Goal: Use online tool/utility

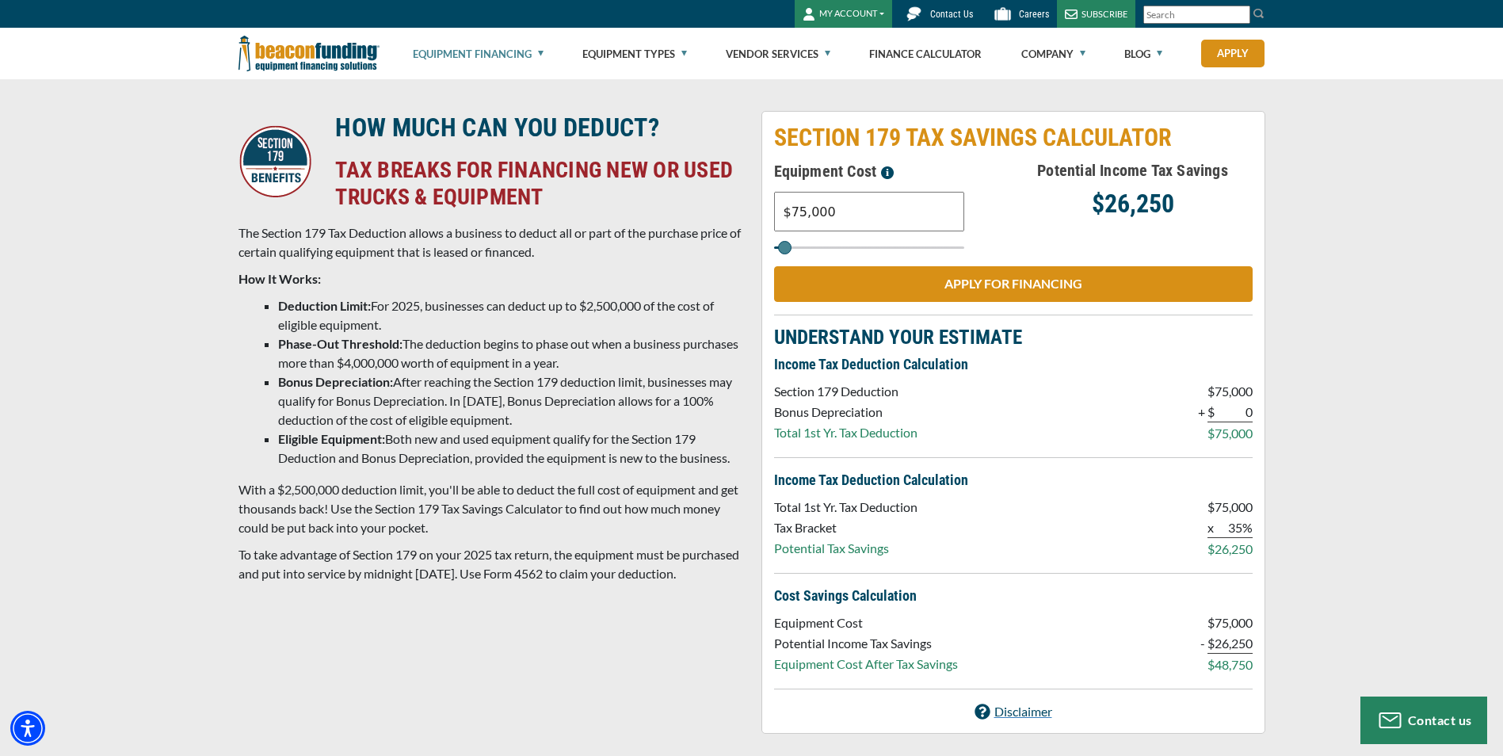
click at [844, 206] on input "$75,000" at bounding box center [869, 212] width 190 height 40
type input "$"
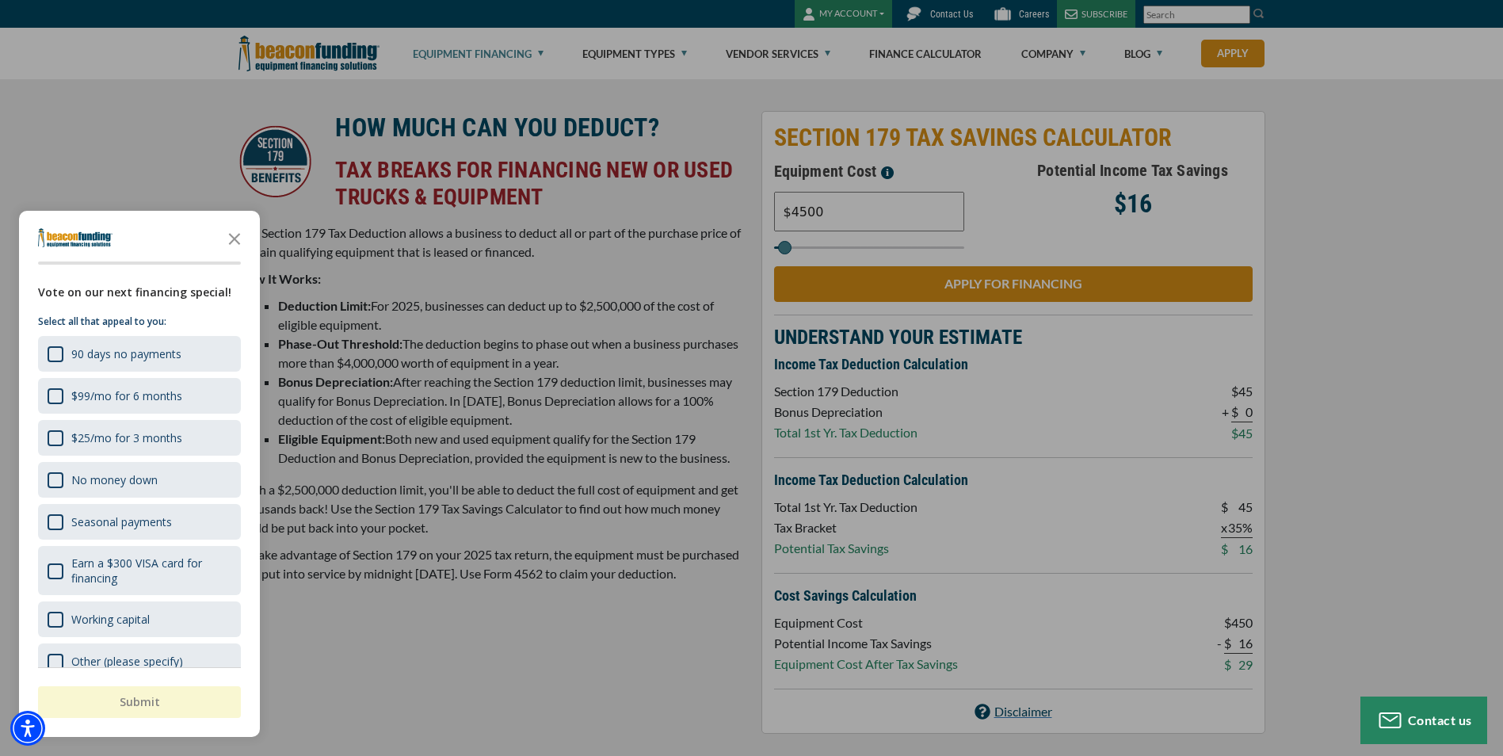
type input "$4,500"
type input "5000"
type input "$45,000"
type input "45000"
type input "$450,000"
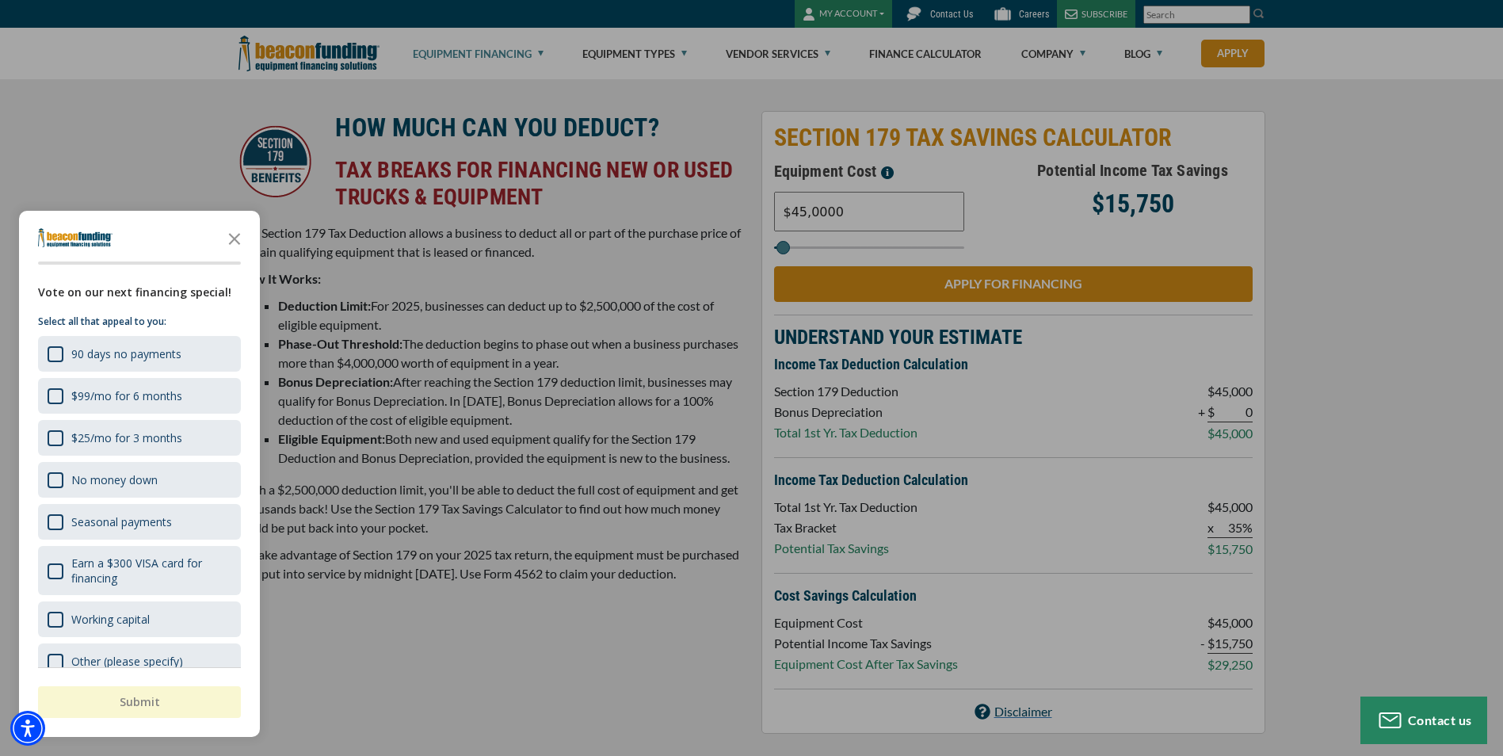
type input "450000"
type input "$450,000"
click at [1003, 212] on div "button" at bounding box center [751, 378] width 1503 height 756
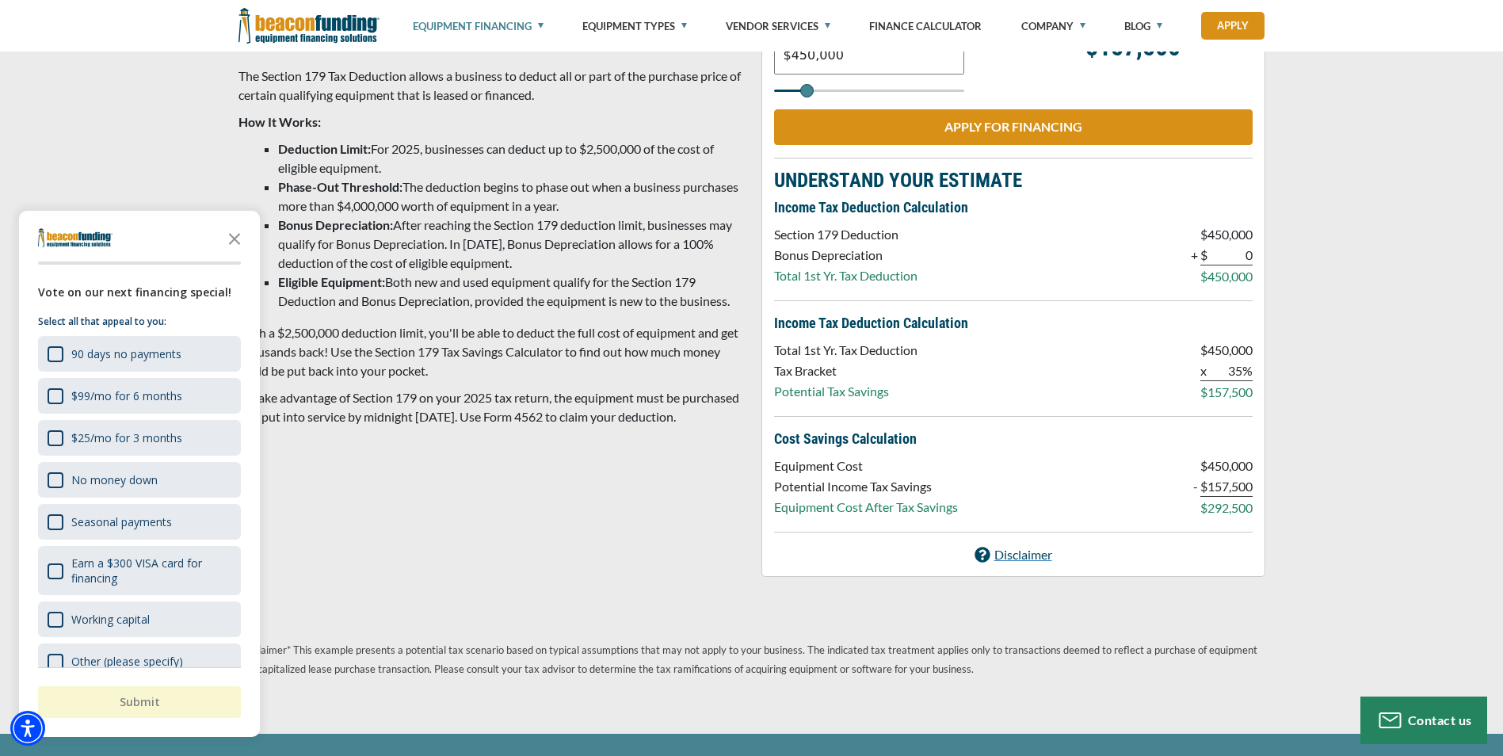
scroll to position [158, 0]
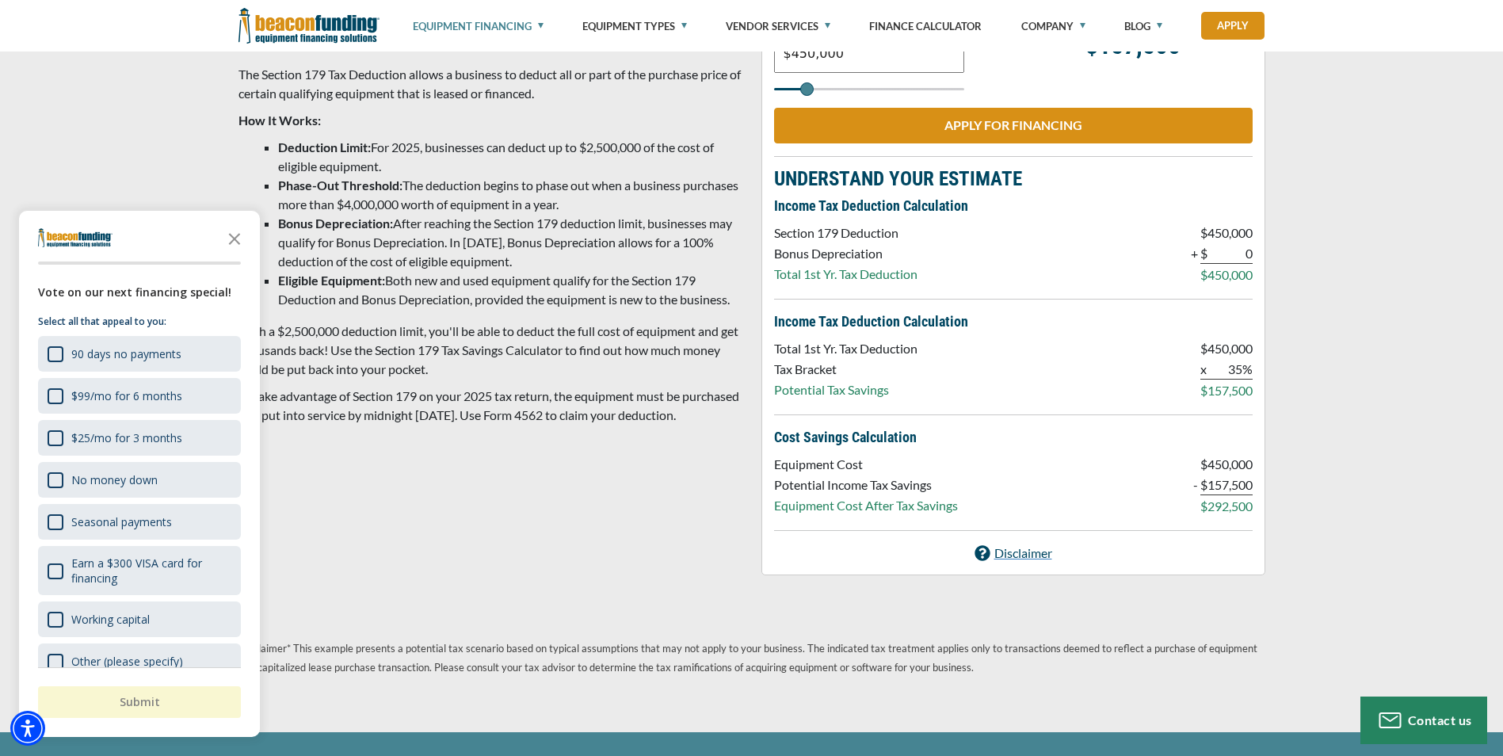
click at [1239, 368] on p "35%" at bounding box center [1230, 370] width 45 height 20
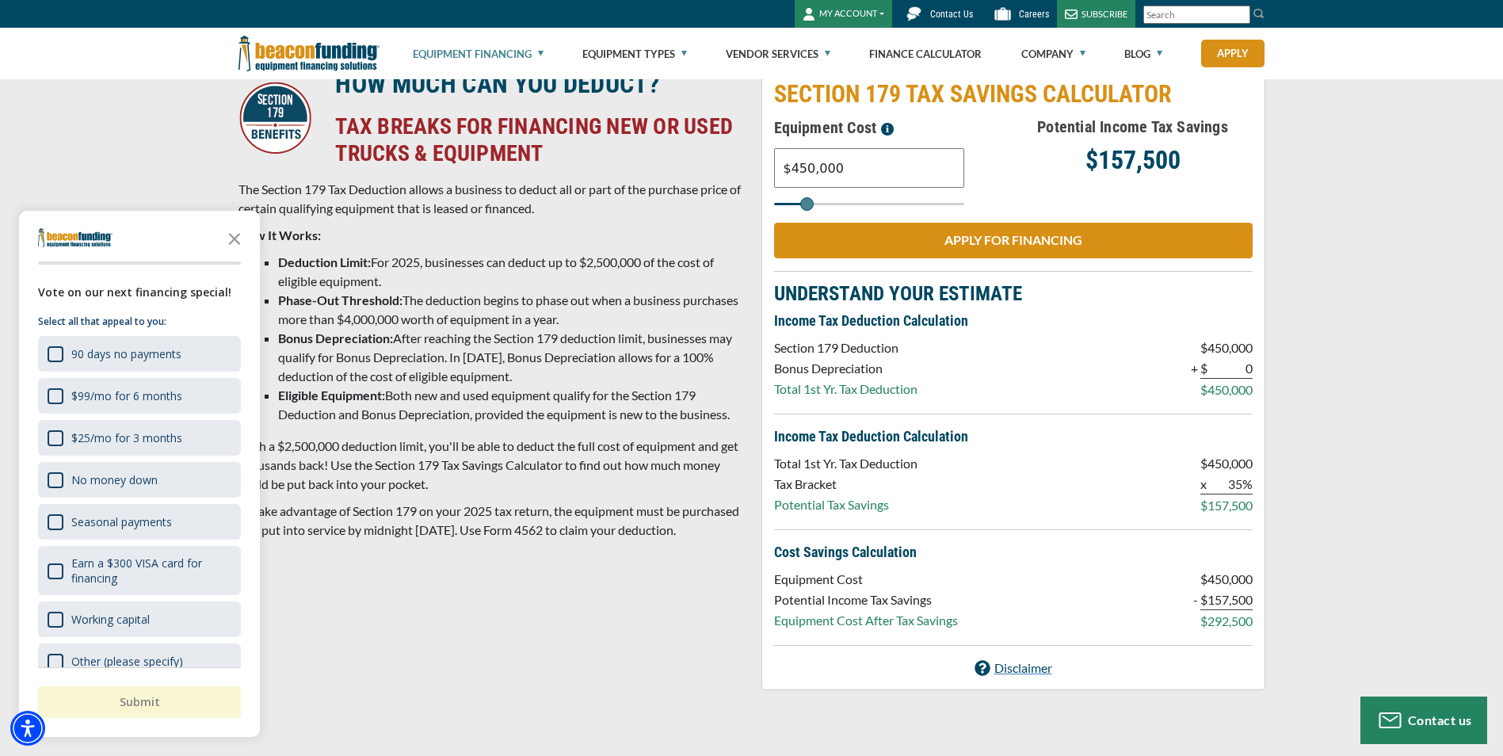
scroll to position [0, 0]
